Goal: Information Seeking & Learning: Learn about a topic

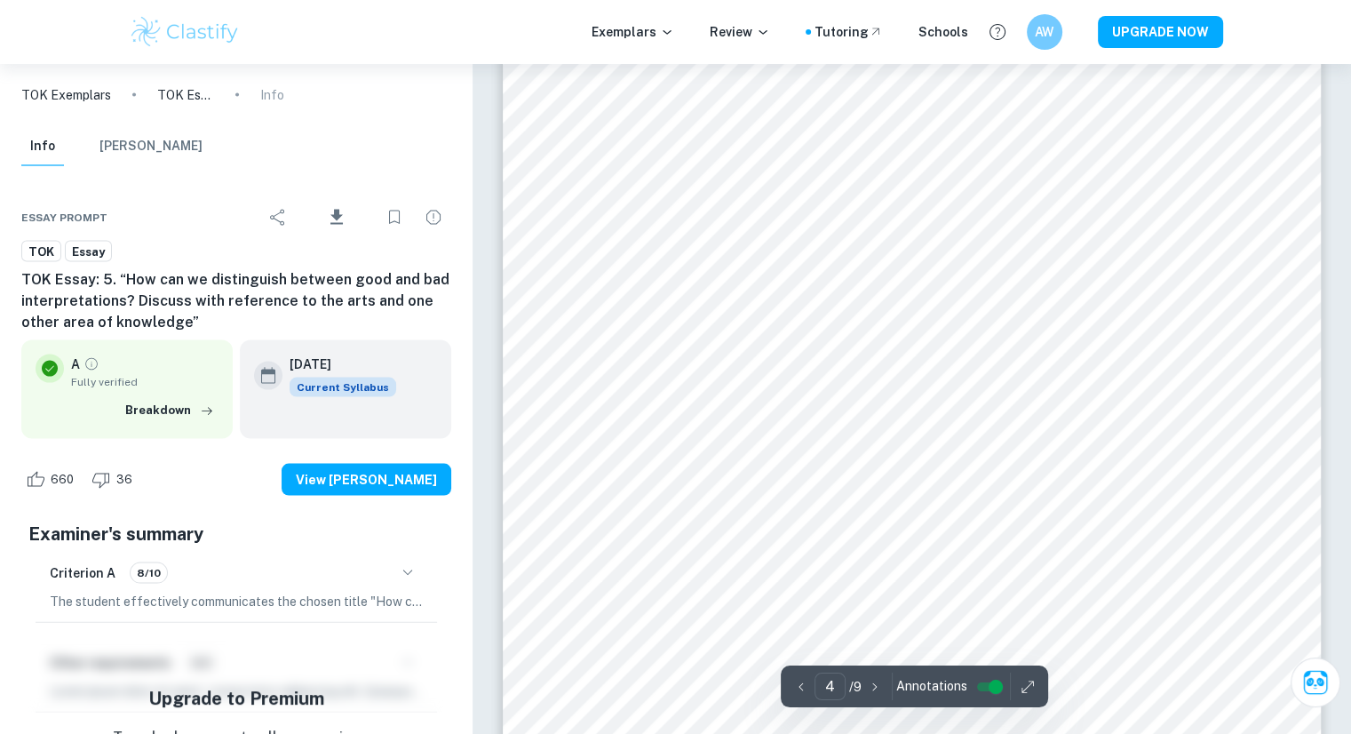
scroll to position [3630, 0]
type input "5"
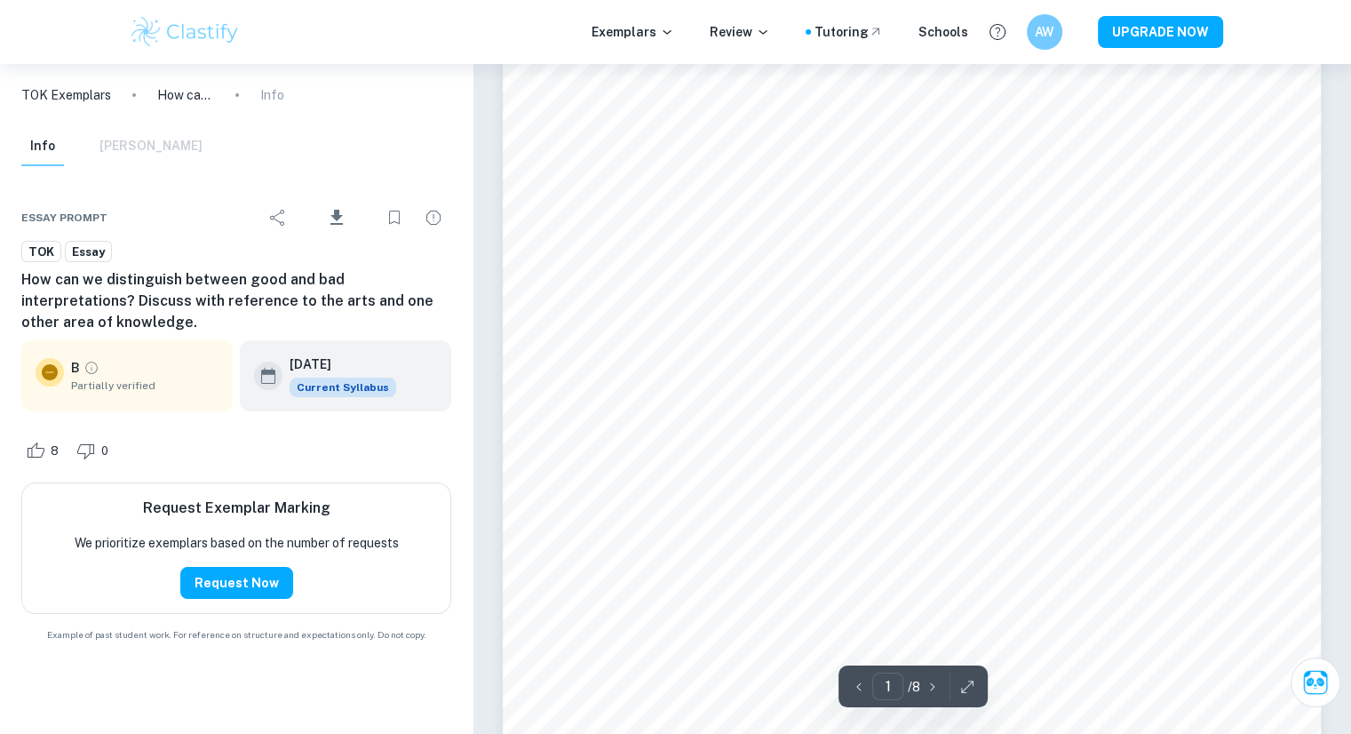
scroll to position [49, 0]
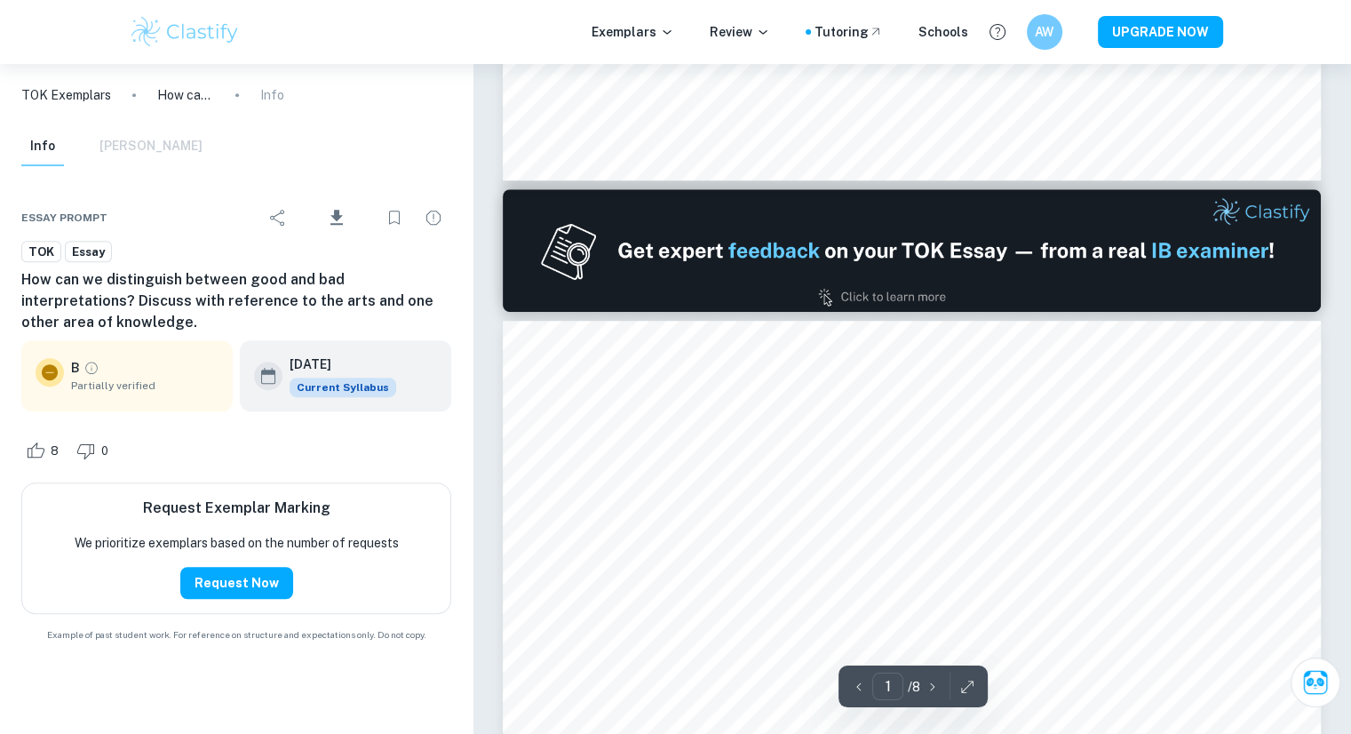
type input "2"
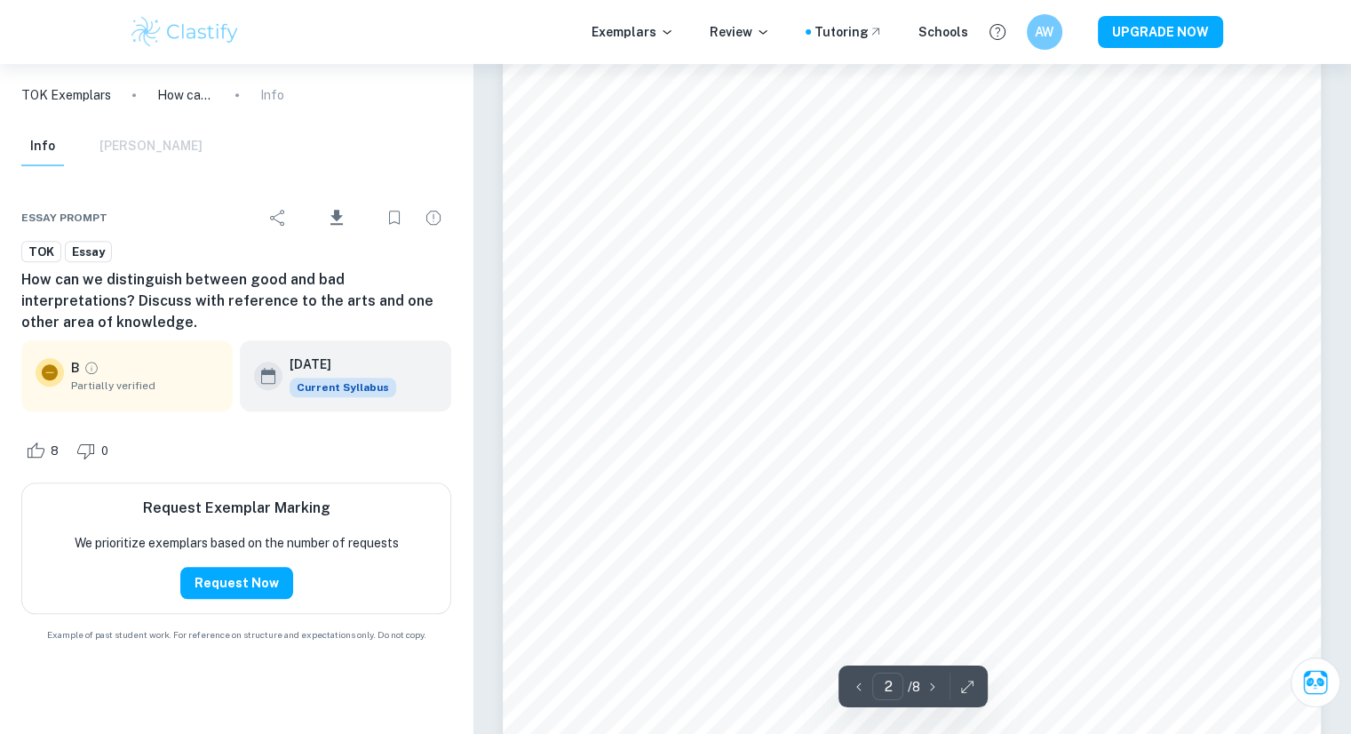
scroll to position [1588, 0]
